Goal: Participate in discussion: Engage in conversation with other users on a specific topic

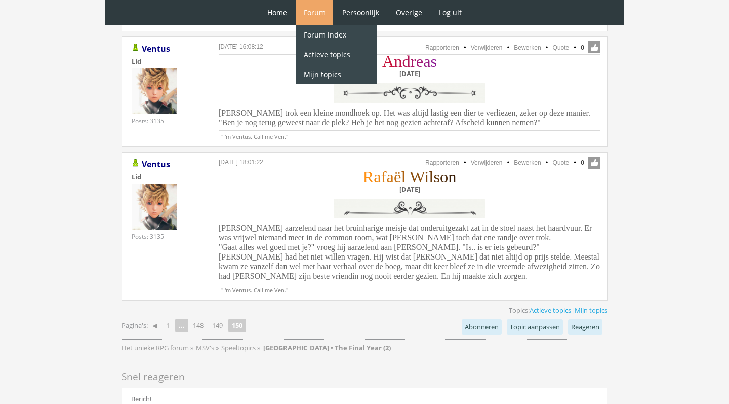
scroll to position [2170, 0]
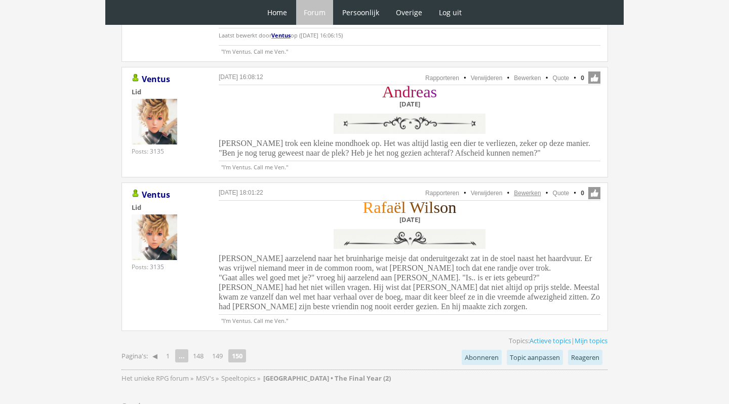
click at [528, 189] on link "Bewerken" at bounding box center [527, 192] width 27 height 7
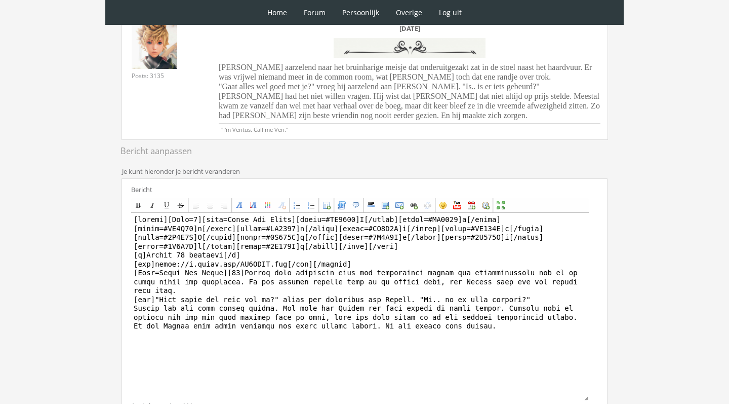
scroll to position [173, 0]
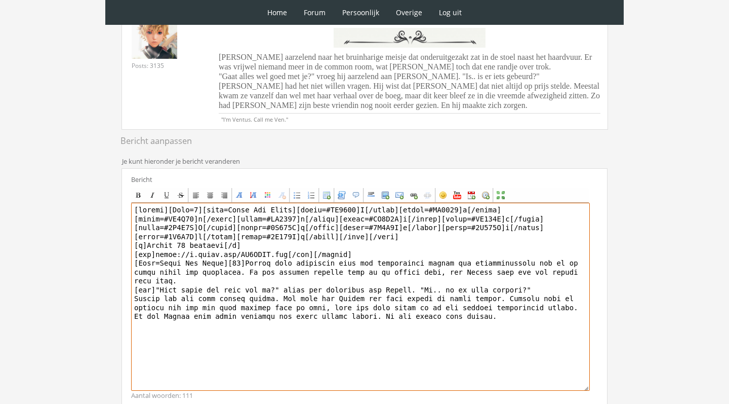
drag, startPoint x: 185, startPoint y: 245, endPoint x: 147, endPoint y: 245, distance: 38.0
click at [147, 245] on textarea at bounding box center [360, 297] width 459 height 188
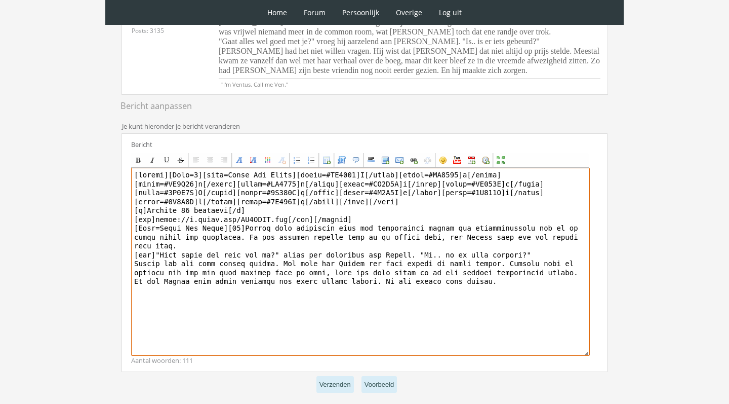
scroll to position [213, 0]
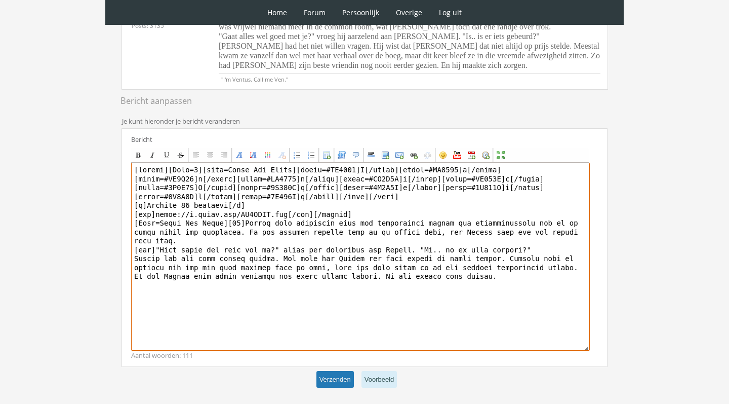
type textarea "[center][Size=7][font=Times New Roman][color=#FF9012]R[/color][color=#EE8611]a[…"
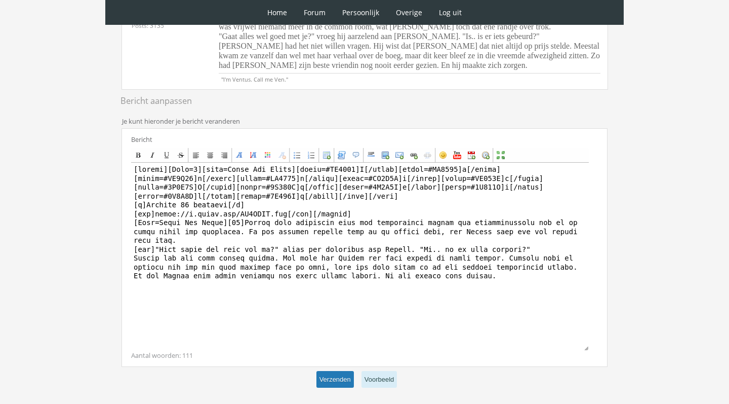
click at [344, 374] on button "Verzenden" at bounding box center [335, 379] width 37 height 17
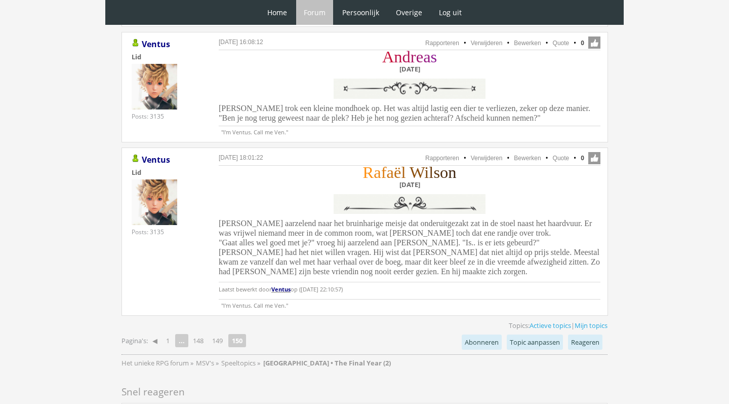
scroll to position [2209, 0]
